Goal: Transaction & Acquisition: Purchase product/service

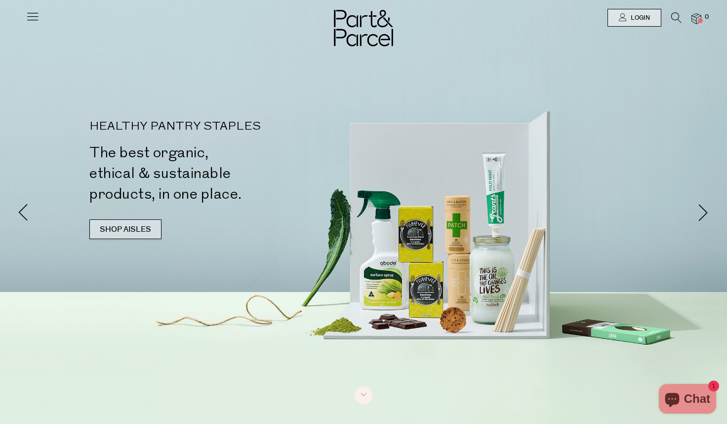
click at [109, 233] on link "SHOP AISLES" at bounding box center [125, 230] width 72 height 20
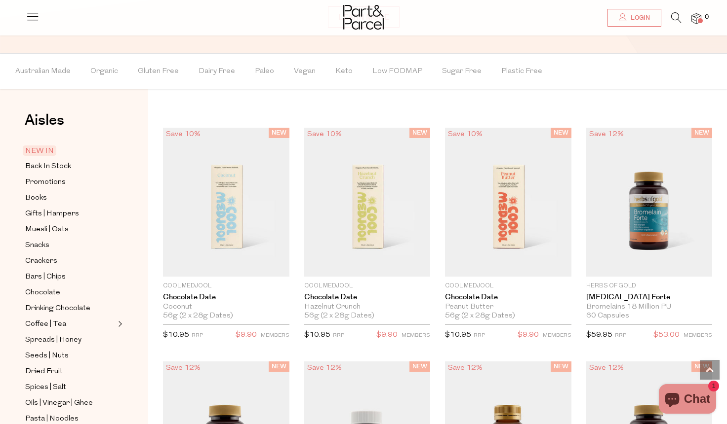
scroll to position [815, 0]
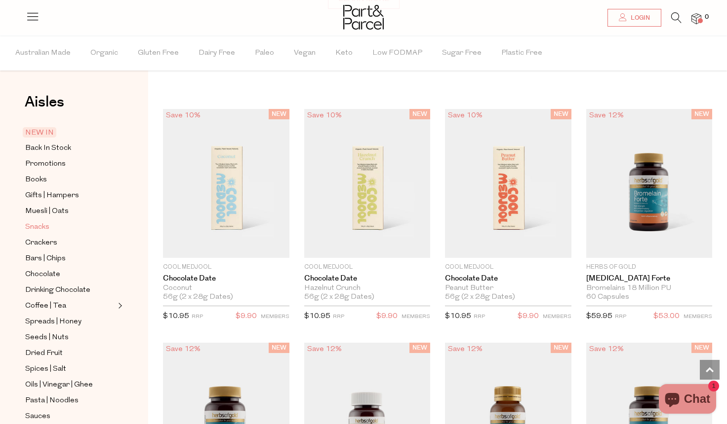
click at [109, 233] on link "Snacks" at bounding box center [70, 227] width 90 height 12
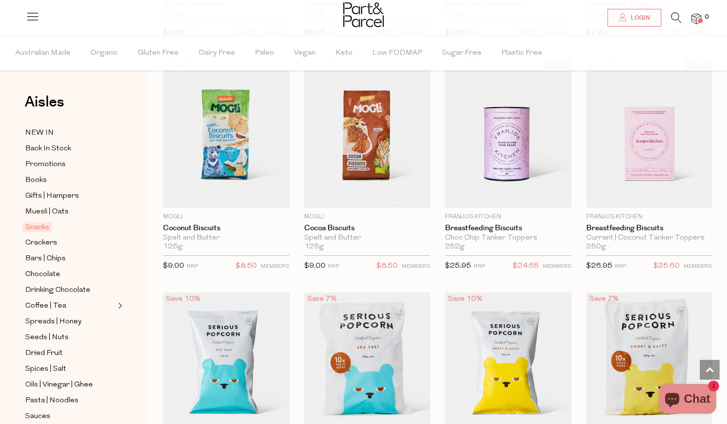
scroll to position [2175, 0]
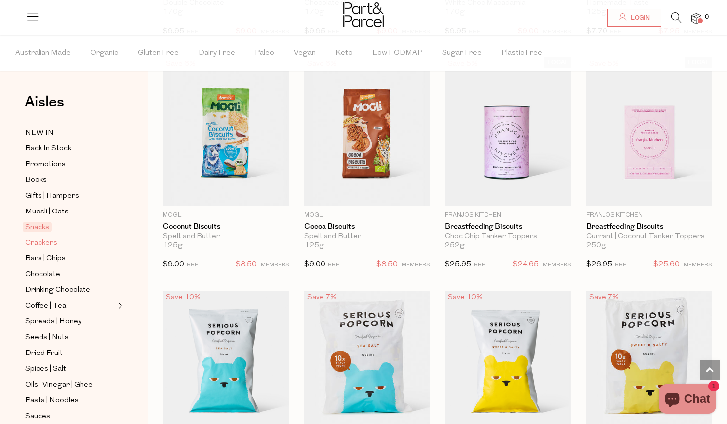
click at [49, 242] on span "Crackers" at bounding box center [41, 243] width 32 height 12
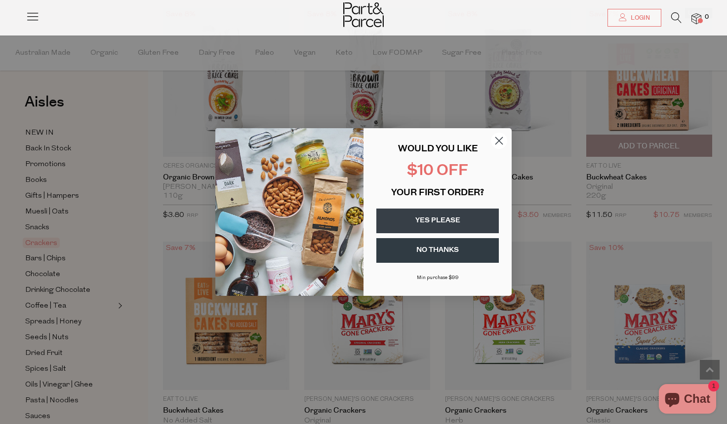
scroll to position [823, 0]
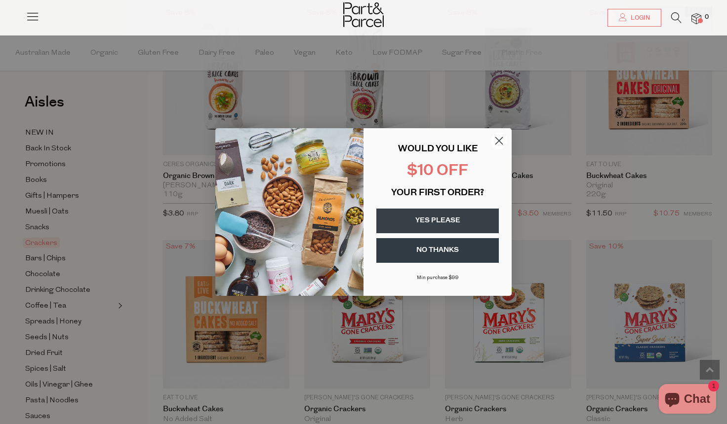
click at [500, 142] on icon "Close dialog" at bounding box center [499, 141] width 7 height 7
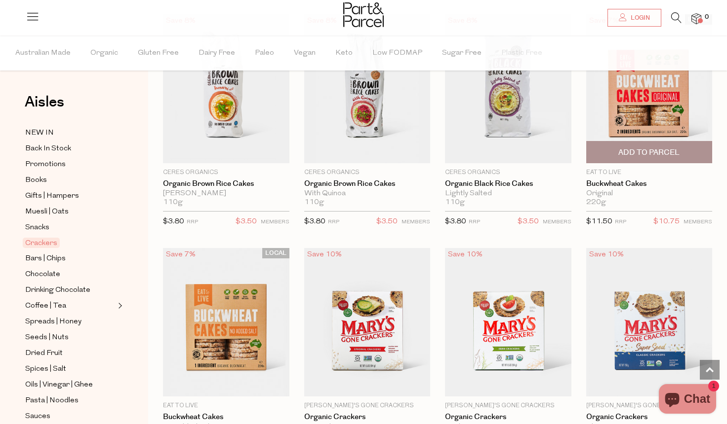
scroll to position [793, 0]
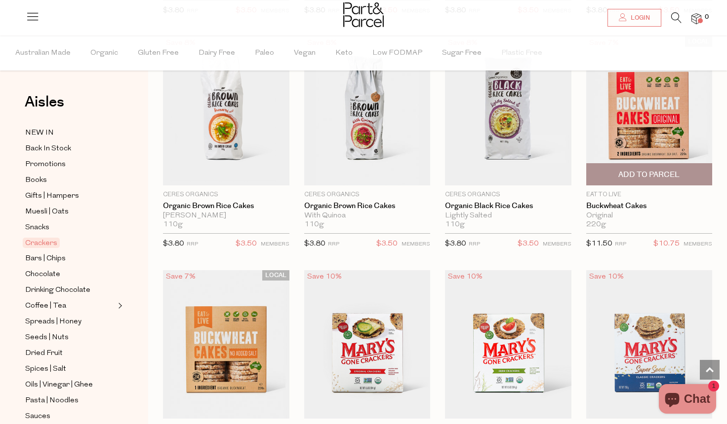
click at [656, 172] on span "Add To Parcel" at bounding box center [648, 175] width 61 height 10
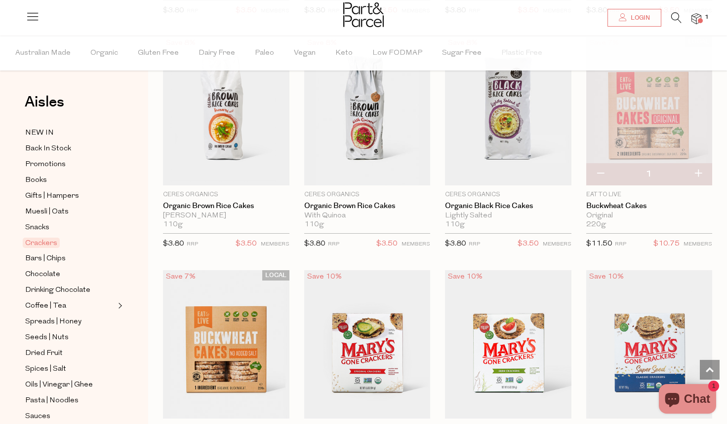
click at [698, 172] on button "button" at bounding box center [698, 174] width 28 height 22
type input "2"
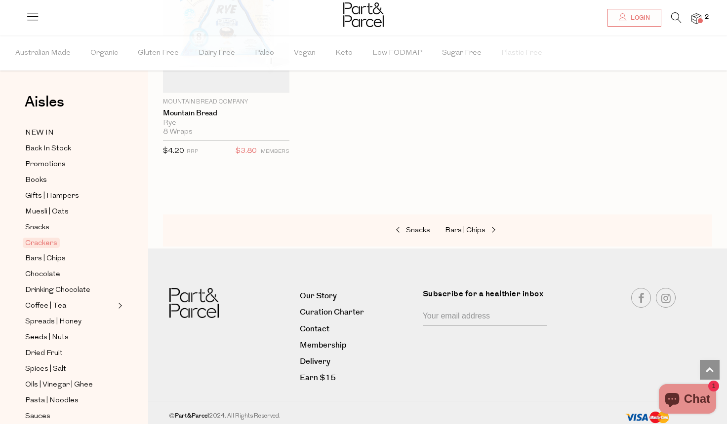
scroll to position [2288, 0]
click at [672, 19] on icon at bounding box center [676, 17] width 10 height 11
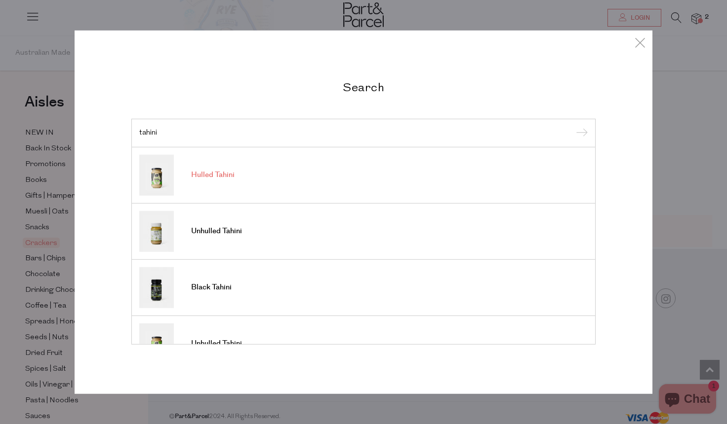
type input "tahini"
click at [580, 134] on input "submit" at bounding box center [580, 133] width 15 height 15
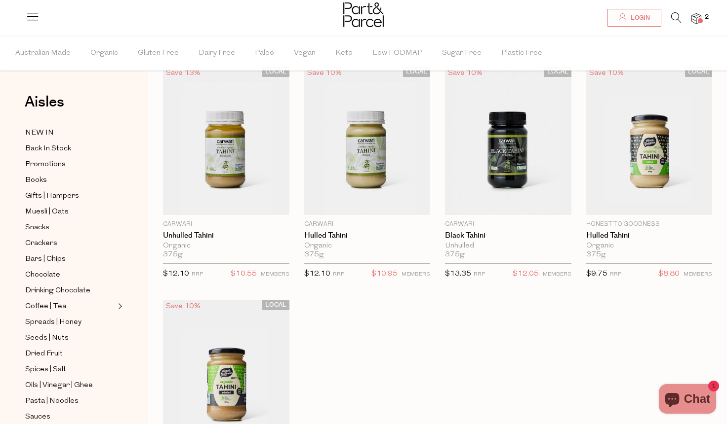
scroll to position [46, 0]
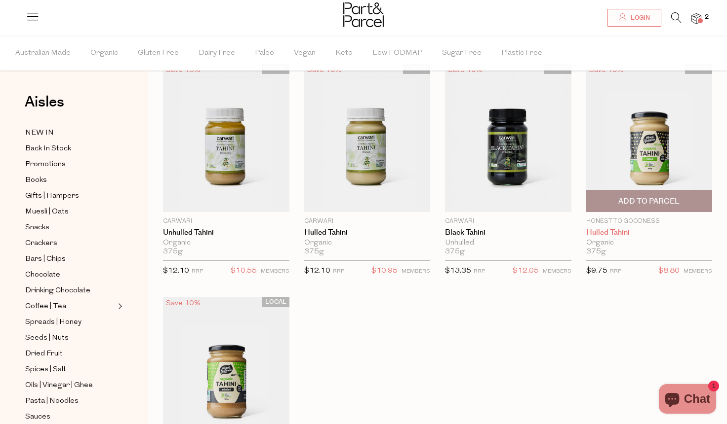
click at [625, 234] on link "Hulled Tahini" at bounding box center [649, 233] width 126 height 9
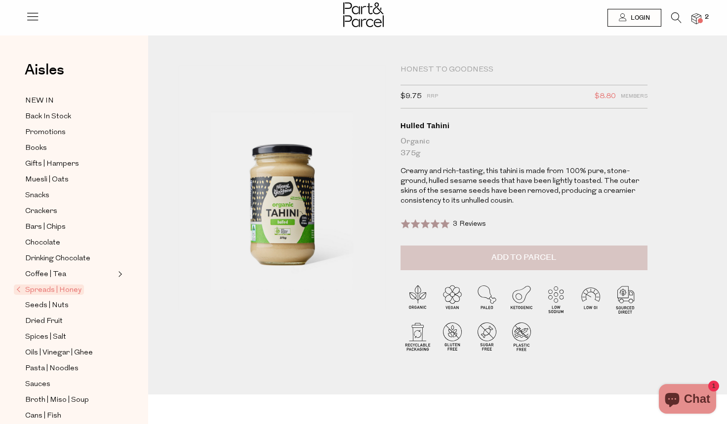
click at [594, 259] on button "Add to Parcel" at bounding box center [523, 258] width 247 height 25
click at [676, 18] on icon at bounding box center [676, 17] width 10 height 11
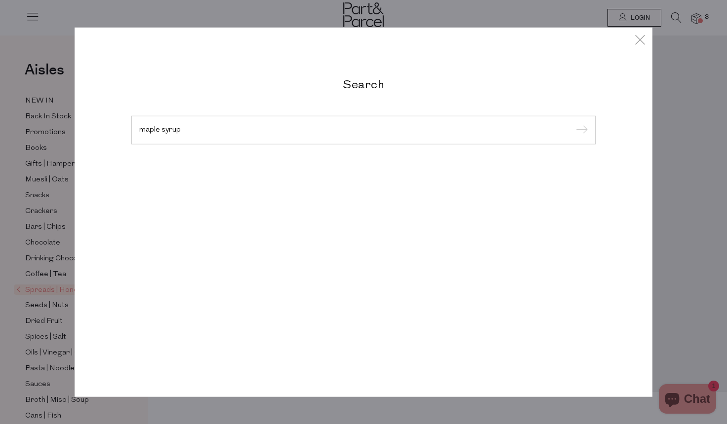
type input "maple syrup"
click at [580, 131] on input "submit" at bounding box center [580, 130] width 15 height 15
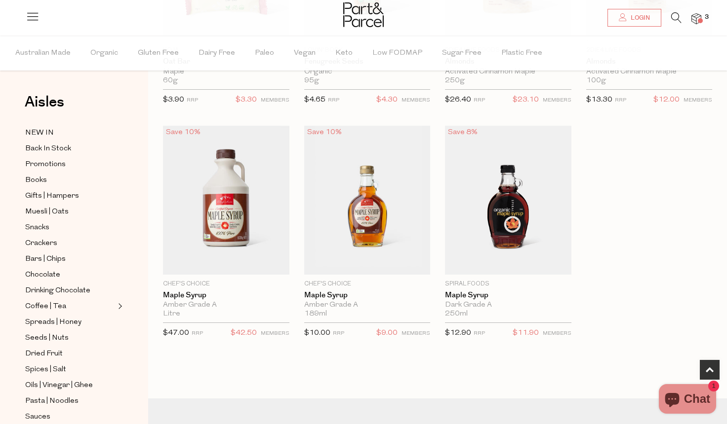
scroll to position [221, 0]
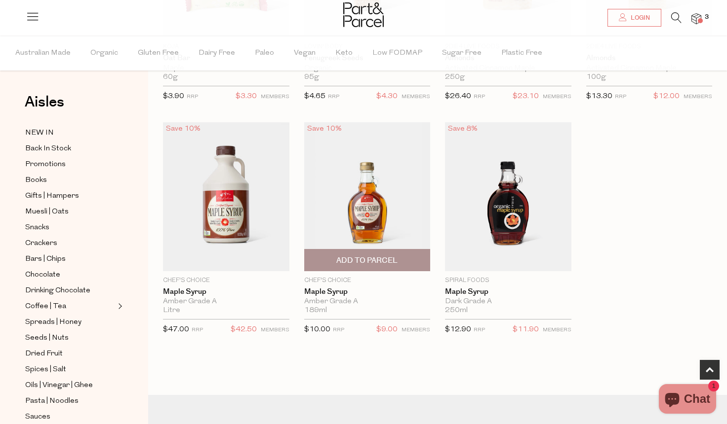
click at [371, 260] on span "Add To Parcel" at bounding box center [366, 261] width 61 height 10
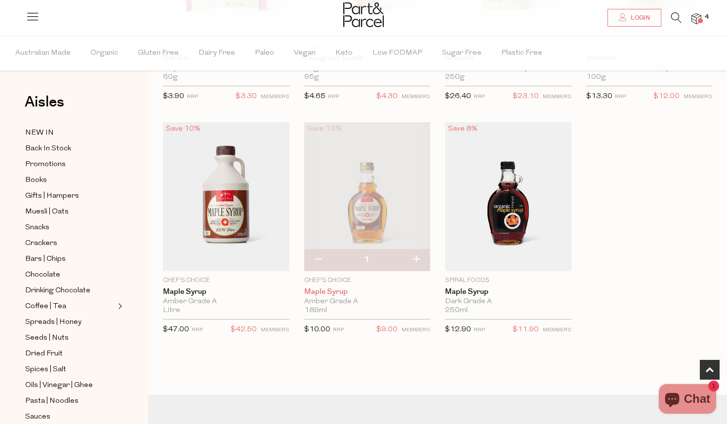
click at [329, 290] on link "Maple Syrup" at bounding box center [367, 292] width 126 height 9
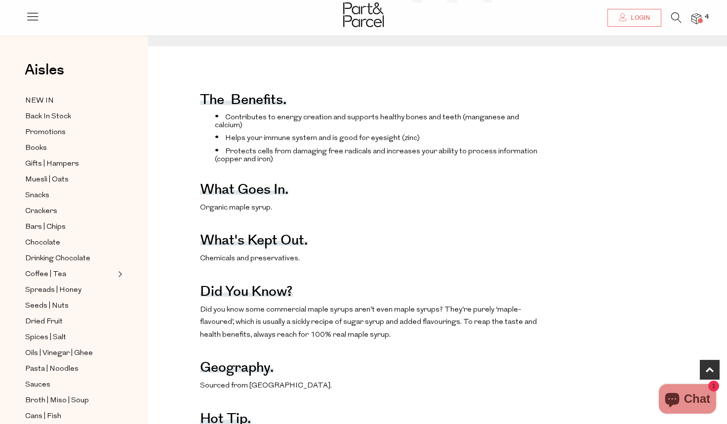
scroll to position [346, 0]
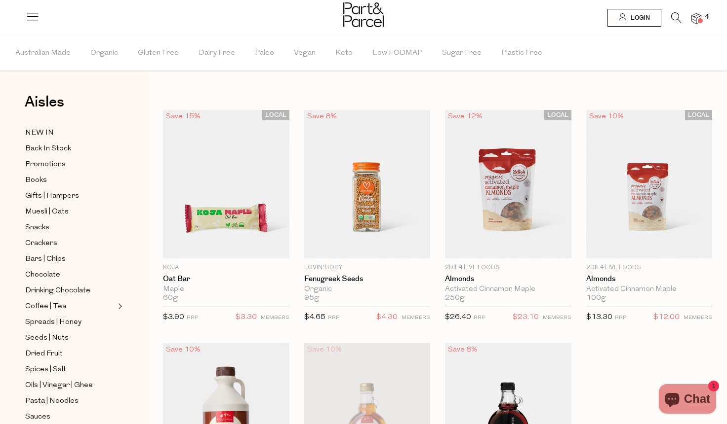
click at [675, 18] on icon at bounding box center [676, 17] width 10 height 11
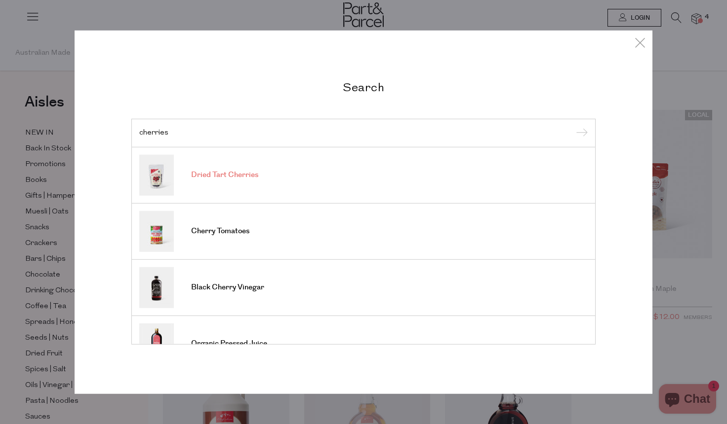
type input "cherries"
click at [364, 188] on link "Dried Tart Cherries" at bounding box center [363, 174] width 448 height 41
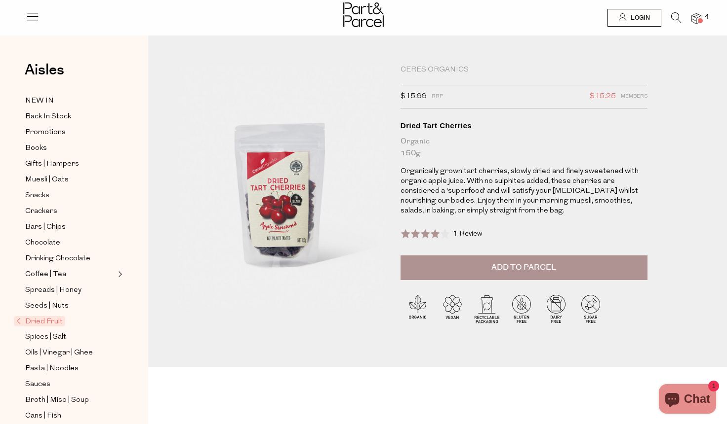
click at [675, 17] on icon at bounding box center [676, 17] width 10 height 11
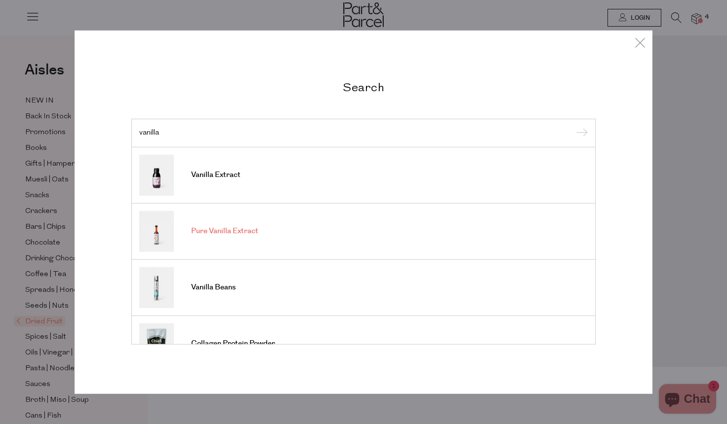
type input "vanilla"
click at [441, 229] on link "Pure Vanilla Extract" at bounding box center [363, 231] width 448 height 41
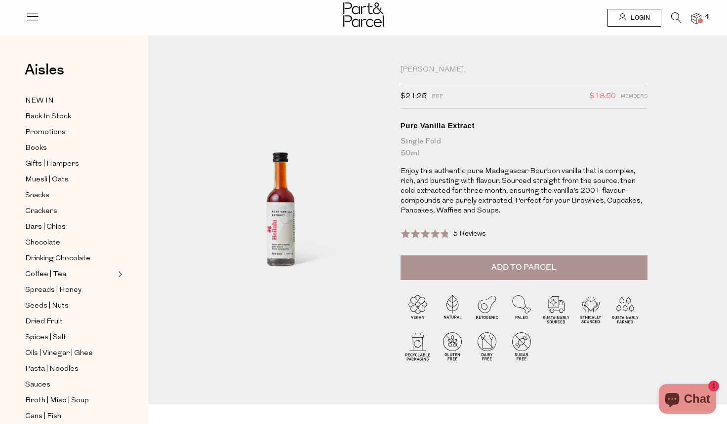
click at [678, 15] on icon at bounding box center [676, 17] width 10 height 11
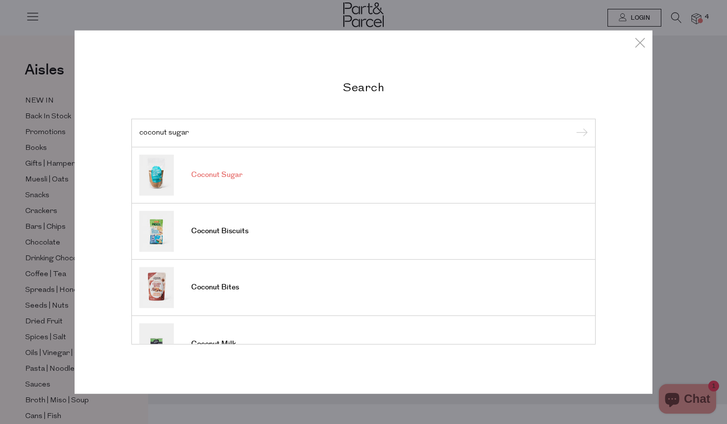
type input "coconut sugar"
click at [505, 190] on link "Coconut Sugar" at bounding box center [363, 174] width 448 height 41
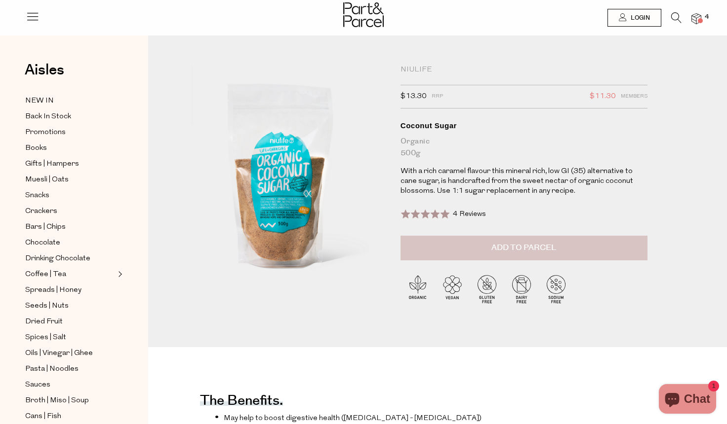
click at [495, 253] on button "Add to Parcel" at bounding box center [523, 248] width 247 height 25
click at [675, 20] on icon at bounding box center [676, 17] width 10 height 11
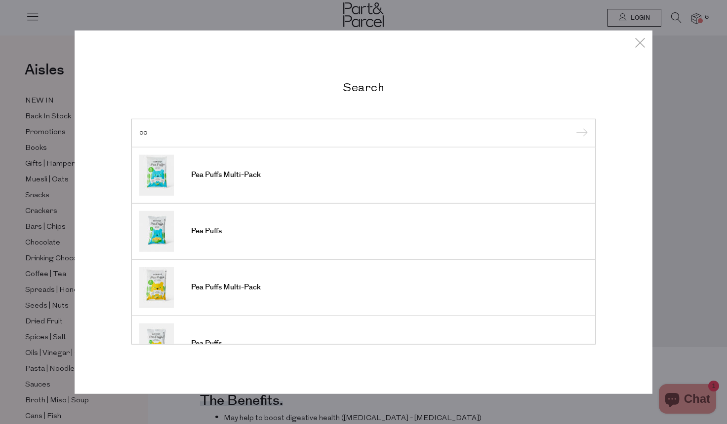
type input "c"
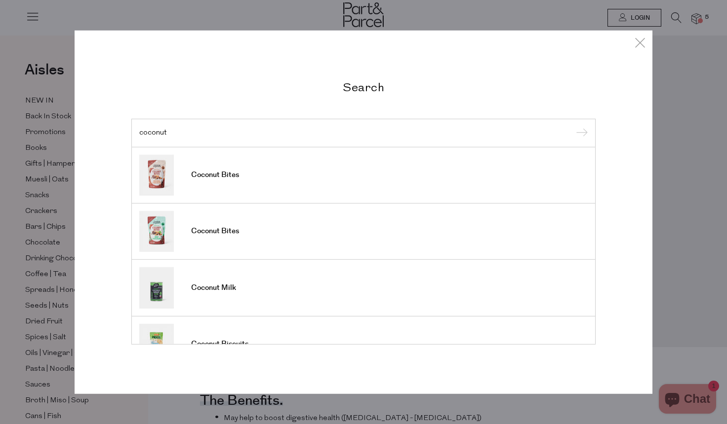
type input "coconut"
click at [580, 134] on input "submit" at bounding box center [580, 133] width 15 height 15
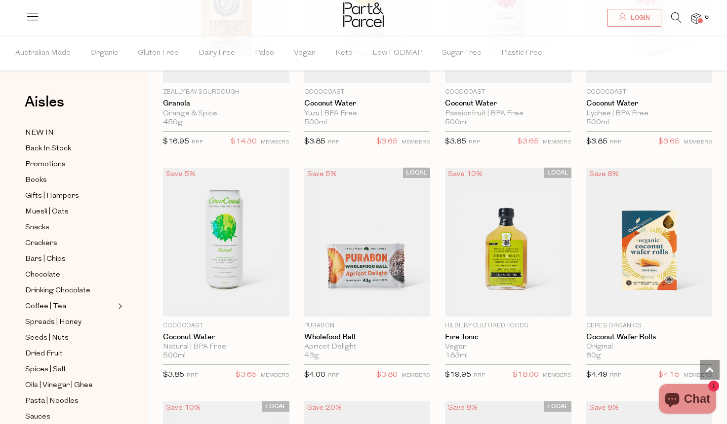
scroll to position [3426, 0]
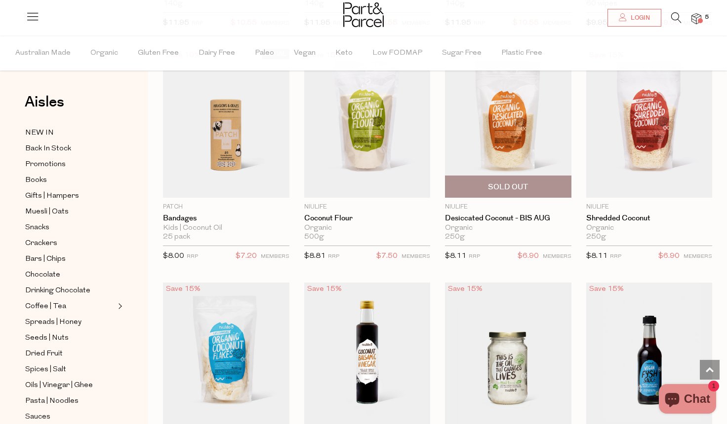
scroll to position [7073, 0]
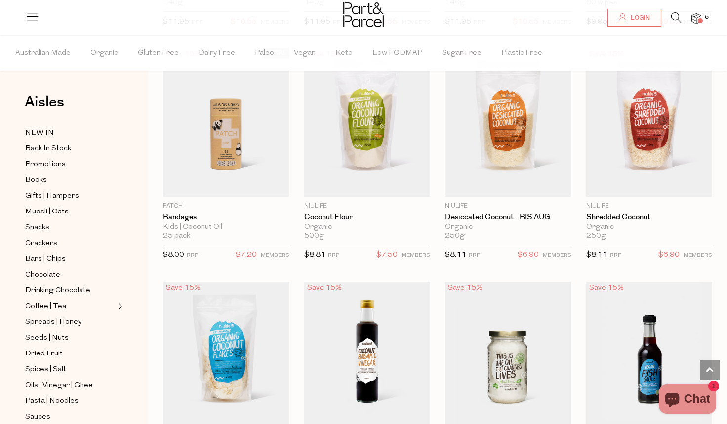
click at [672, 19] on icon at bounding box center [676, 17] width 10 height 11
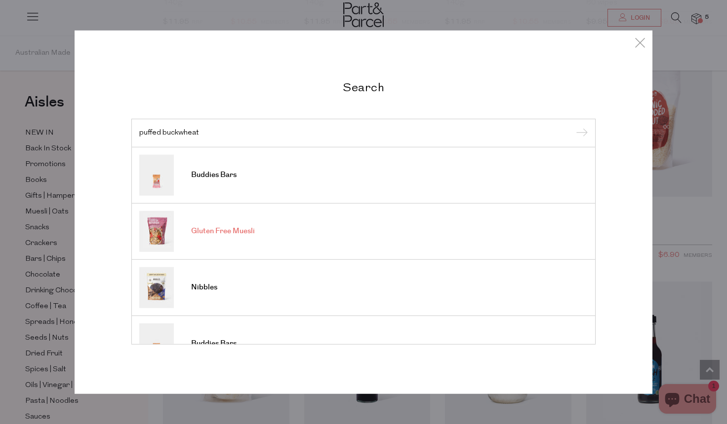
type input "puffed buckwheat"
click at [580, 134] on input "submit" at bounding box center [580, 133] width 15 height 15
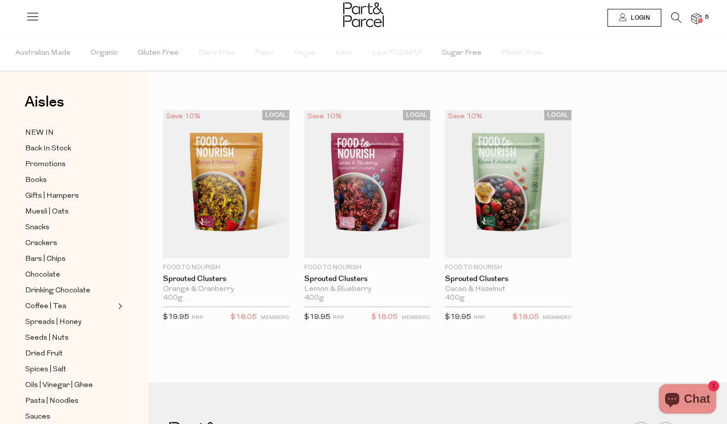
click at [677, 17] on icon at bounding box center [676, 17] width 10 height 11
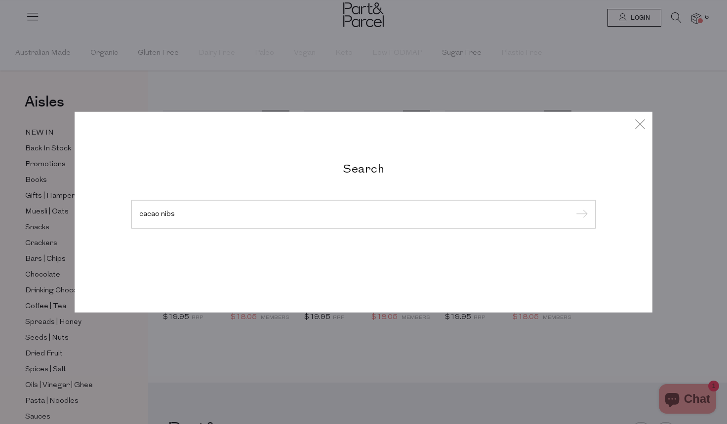
type input "cacao nibs"
click at [580, 215] on input "submit" at bounding box center [580, 215] width 15 height 15
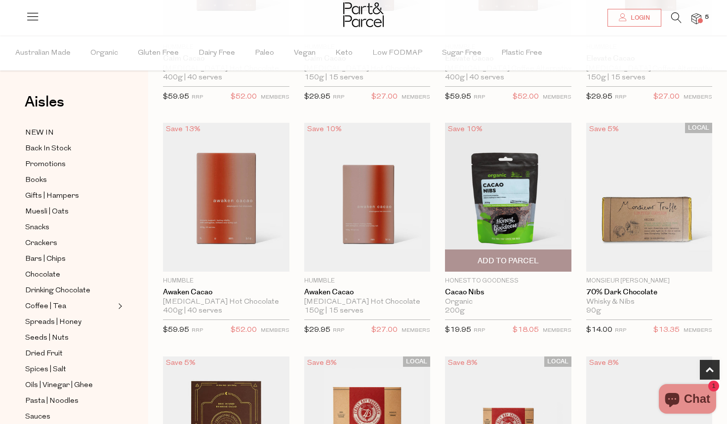
scroll to position [222, 0]
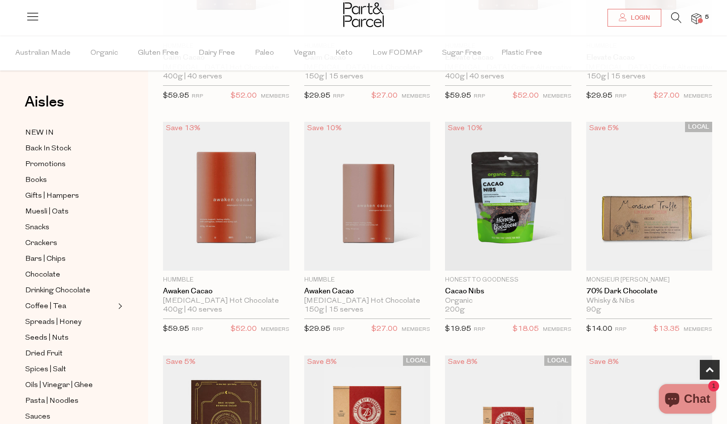
click at [678, 18] on icon at bounding box center [676, 17] width 10 height 11
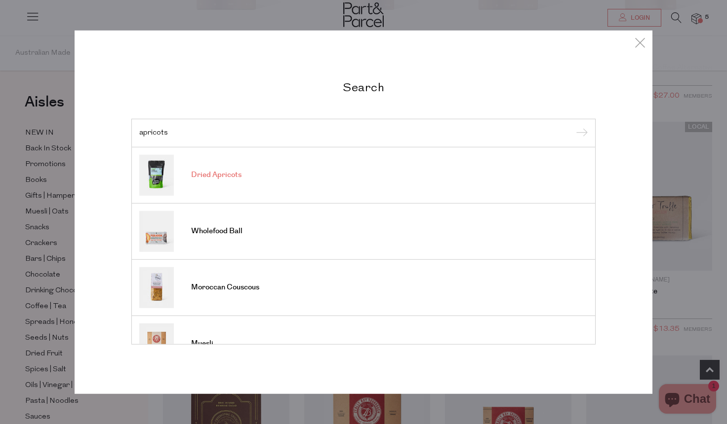
type input "apricots"
click at [415, 176] on link "Dried Apricots" at bounding box center [363, 174] width 448 height 41
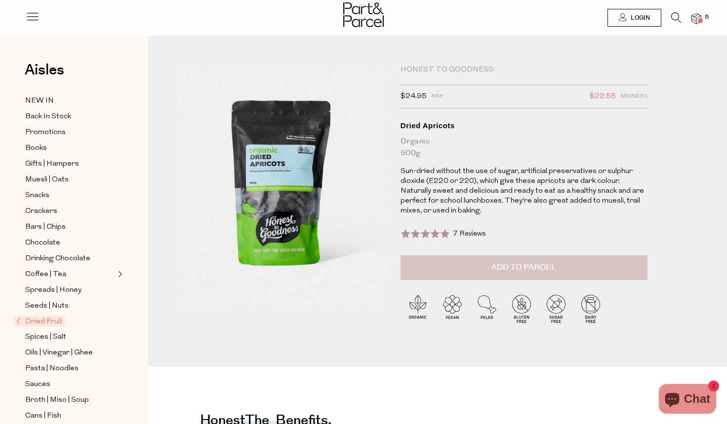
click at [518, 265] on span "Add to Parcel" at bounding box center [523, 267] width 65 height 11
click at [695, 17] on img at bounding box center [696, 18] width 10 height 11
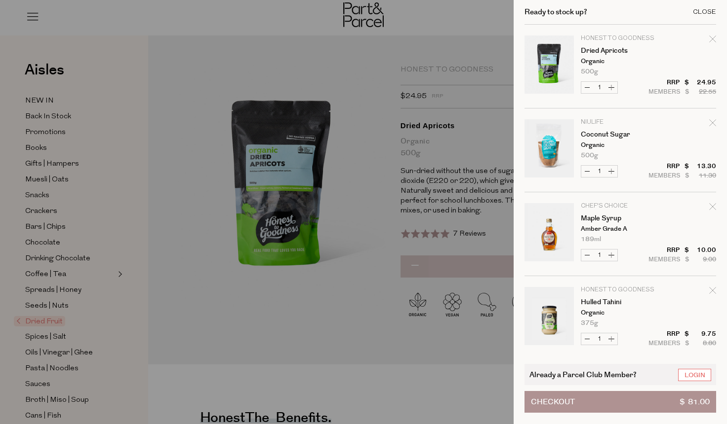
click at [697, 13] on div "Close" at bounding box center [704, 12] width 23 height 6
